Goal: Task Accomplishment & Management: Complete application form

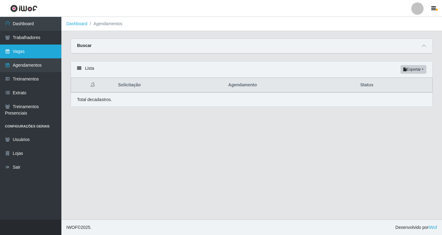
click at [21, 53] on link "Vagas" at bounding box center [30, 52] width 61 height 14
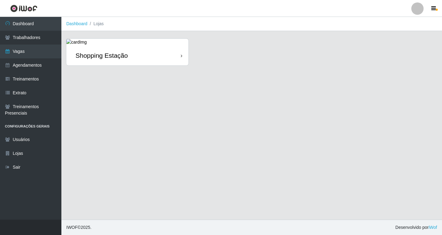
click at [144, 58] on div "Shopping Estação" at bounding box center [127, 55] width 122 height 20
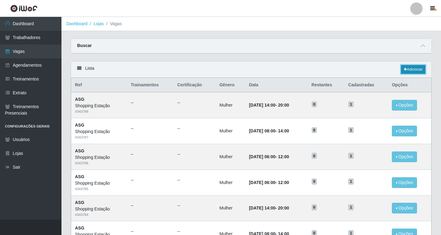
click at [410, 73] on link "Adicionar" at bounding box center [413, 69] width 24 height 9
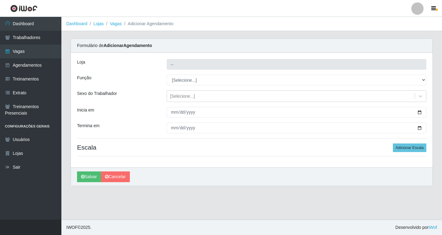
type input "Shopping Estação"
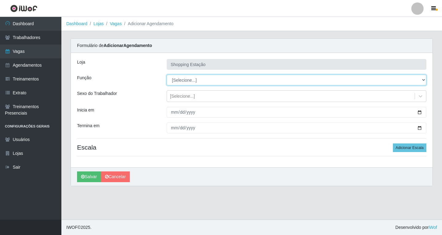
click at [174, 80] on select "[Selecione...] ASG ASG + ASG ++ Operador de Caixa Operador de Caixa + Operador …" at bounding box center [297, 80] width 260 height 11
select select "16"
click at [167, 75] on select "[Selecione...] ASG ASG + ASG ++ Operador de Caixa Operador de Caixa + Operador …" at bounding box center [297, 80] width 260 height 11
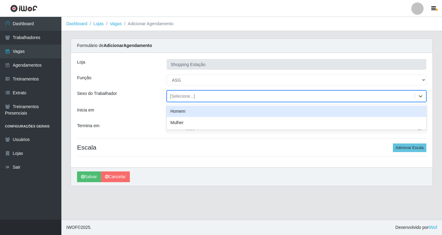
click at [180, 96] on div "[Selecione...]" at bounding box center [182, 96] width 25 height 6
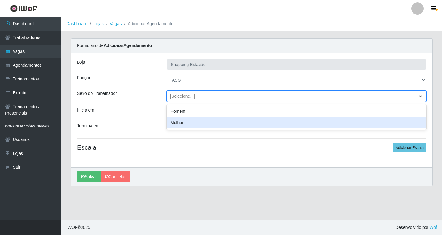
click at [184, 122] on div "Mulher" at bounding box center [297, 122] width 260 height 11
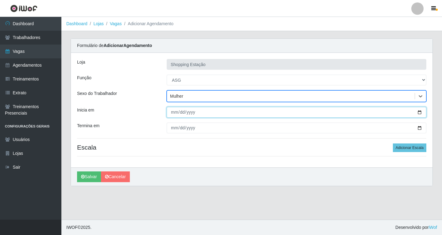
click at [174, 113] on input "Inicia em" at bounding box center [297, 112] width 260 height 11
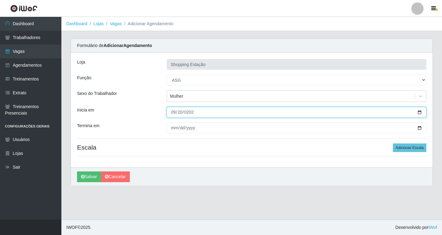
type input "2025-09-20"
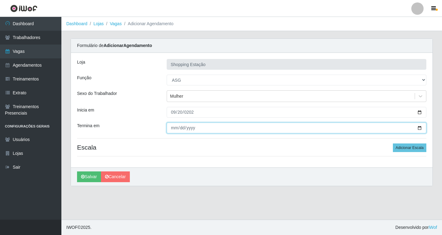
click at [175, 129] on input "Termina em" at bounding box center [297, 128] width 260 height 11
type input "2025-09-20"
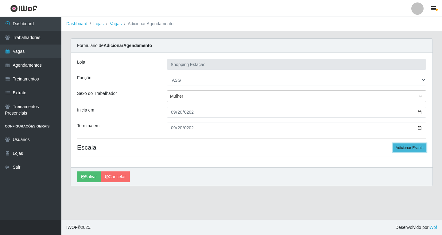
click at [404, 151] on button "Adicionar Escala" at bounding box center [409, 147] width 33 height 9
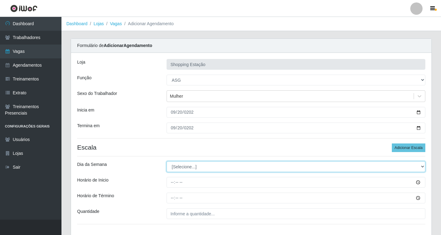
click at [175, 169] on select "[Selecione...] Segunda Terça Quarta Quinta Sexta Sábado Domingo" at bounding box center [295, 166] width 259 height 11
select select "6"
click at [166, 161] on select "[Selecione...] Segunda Terça Quarta Quinta Sexta Sábado Domingo" at bounding box center [295, 166] width 259 height 11
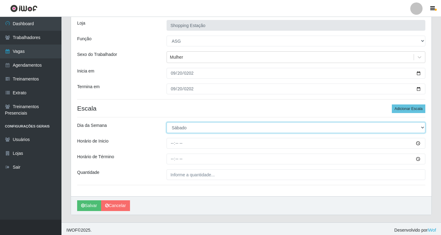
scroll to position [42, 0]
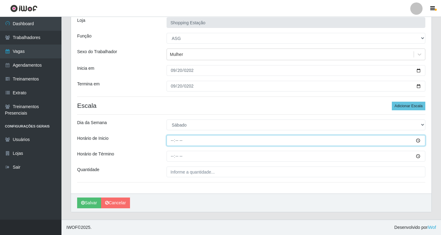
click at [174, 144] on input "Horário de Inicio" at bounding box center [295, 140] width 259 height 11
type input "06:00"
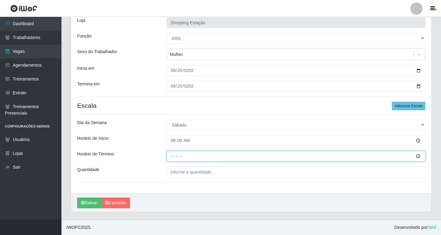
click at [172, 154] on input "Horário de Término" at bounding box center [295, 156] width 259 height 11
type input "12:00"
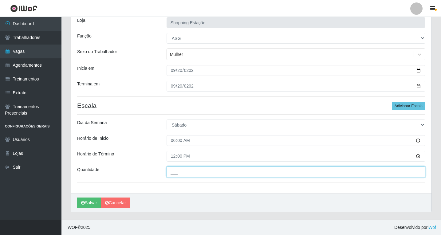
click at [179, 174] on input "___" at bounding box center [295, 171] width 259 height 11
type input "1__"
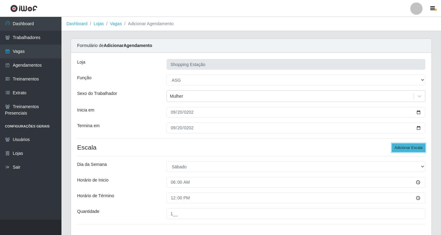
click at [406, 148] on button "Adicionar Escala" at bounding box center [408, 147] width 33 height 9
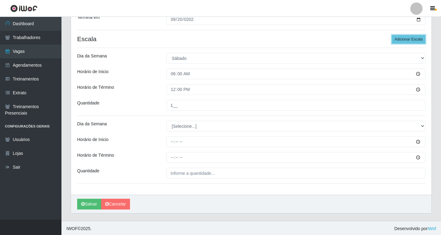
scroll to position [110, 0]
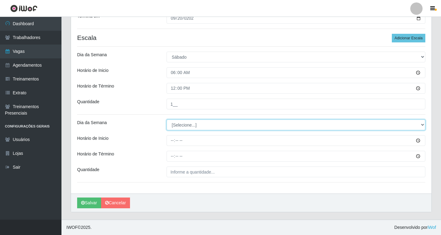
click at [179, 123] on select "[Selecione...] Segunda Terça Quarta Quinta Sexta Sábado Domingo" at bounding box center [295, 124] width 259 height 11
select select "6"
click at [166, 119] on select "[Selecione...] Segunda Terça Quarta Quinta Sexta Sábado Domingo" at bounding box center [295, 124] width 259 height 11
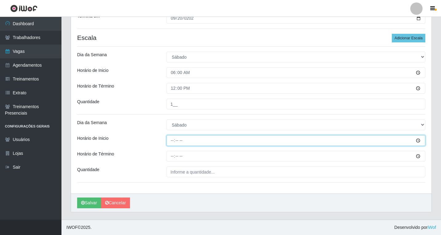
click at [171, 141] on input "Horário de Inicio" at bounding box center [295, 140] width 259 height 11
type input "06:00"
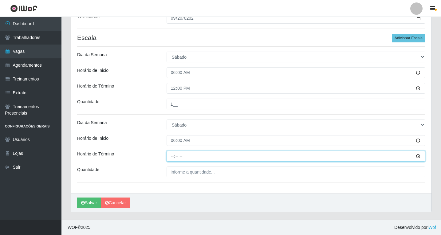
click at [172, 158] on input "Horário de Término" at bounding box center [295, 156] width 259 height 11
type input "12:00"
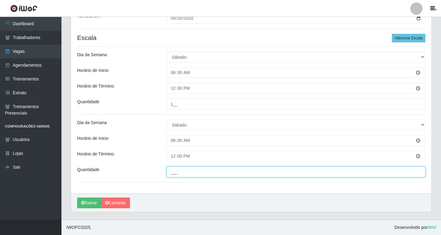
click at [176, 173] on input "___" at bounding box center [295, 171] width 259 height 11
type input "1__"
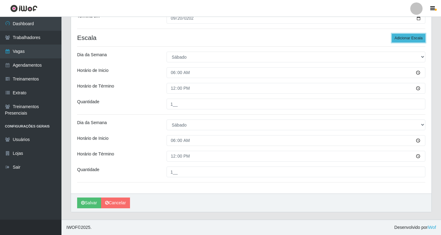
click at [399, 39] on button "Adicionar Escala" at bounding box center [408, 38] width 33 height 9
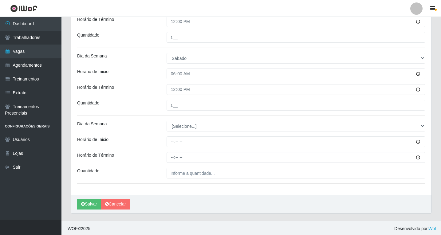
scroll to position [178, 0]
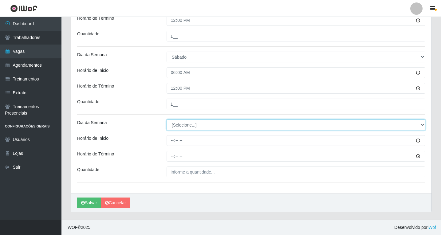
click at [198, 127] on select "[Selecione...] Segunda Terça Quarta Quinta Sexta Sábado Domingo" at bounding box center [295, 124] width 259 height 11
select select "6"
click at [166, 119] on select "[Selecione...] Segunda Terça Quarta Quinta Sexta Sábado Domingo" at bounding box center [295, 124] width 259 height 11
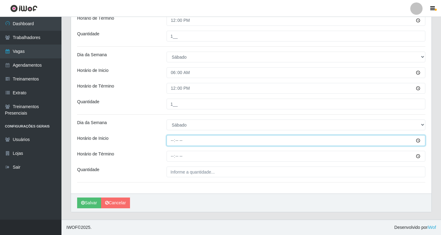
click at [170, 140] on input "Horário de Inicio" at bounding box center [295, 140] width 259 height 11
type input "08:00"
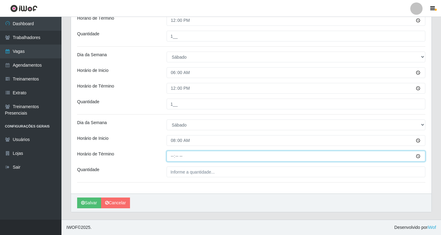
click at [169, 155] on input "Horário de Término" at bounding box center [295, 156] width 259 height 11
type input "14:00"
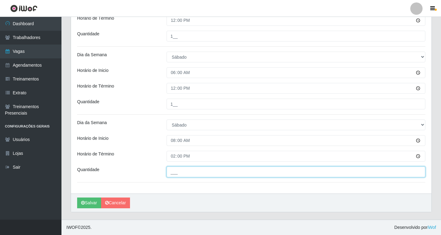
drag, startPoint x: 178, startPoint y: 170, endPoint x: 181, endPoint y: 174, distance: 4.6
click at [179, 170] on input "___" at bounding box center [295, 171] width 259 height 11
type input "1__"
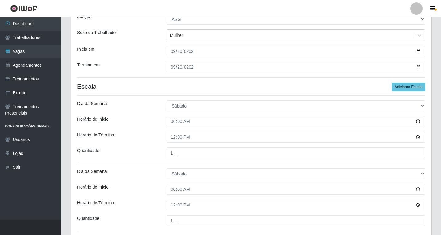
scroll to position [55, 0]
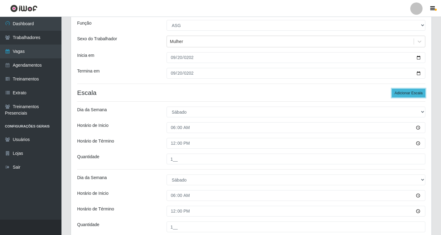
click at [399, 95] on button "Adicionar Escala" at bounding box center [408, 93] width 33 height 9
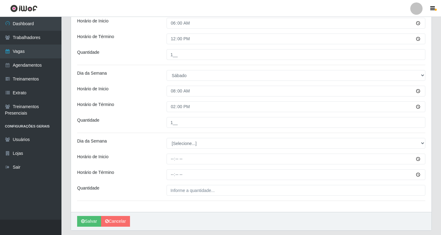
scroll to position [245, 0]
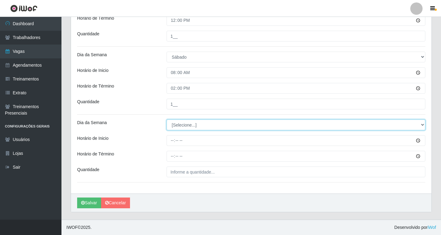
click at [178, 124] on select "[Selecione...] Segunda Terça Quarta Quinta Sexta Sábado Domingo" at bounding box center [295, 124] width 259 height 11
select select "6"
click at [166, 119] on select "[Selecione...] Segunda Terça Quarta Quinta Sexta Sábado Domingo" at bounding box center [295, 124] width 259 height 11
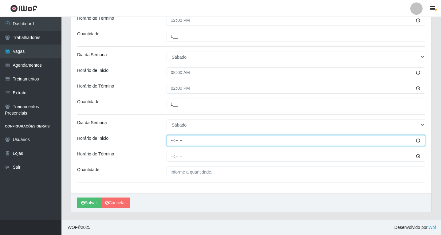
click at [172, 142] on input "Horário de Inicio" at bounding box center [295, 140] width 259 height 11
type input "08:00"
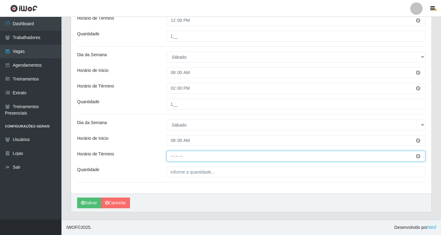
click at [174, 157] on input "Horário de Término" at bounding box center [295, 156] width 259 height 11
type input "14:00"
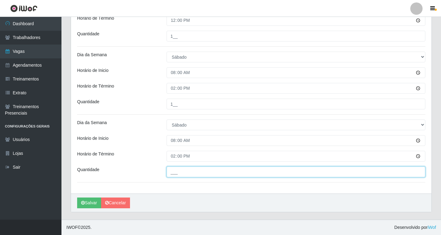
click at [179, 172] on input "___" at bounding box center [295, 171] width 259 height 11
type input "1__"
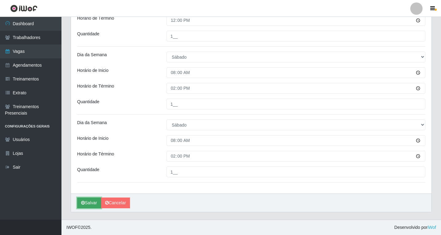
click at [91, 202] on button "Salvar" at bounding box center [89, 202] width 24 height 11
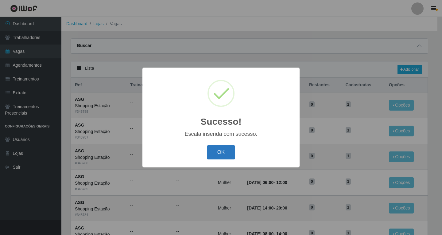
click at [223, 155] on button "OK" at bounding box center [221, 152] width 29 height 14
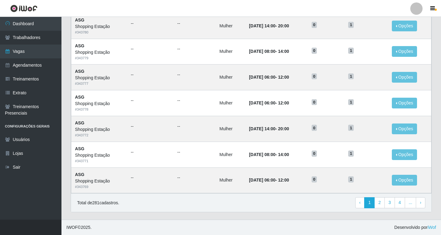
scroll to position [286, 0]
click at [381, 205] on link "2" at bounding box center [379, 202] width 10 height 11
